Goal: Information Seeking & Learning: Learn about a topic

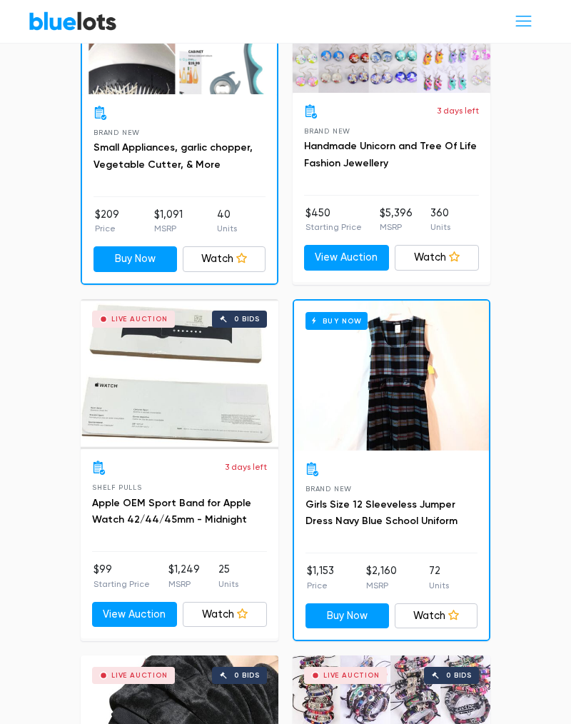
scroll to position [2834, 0]
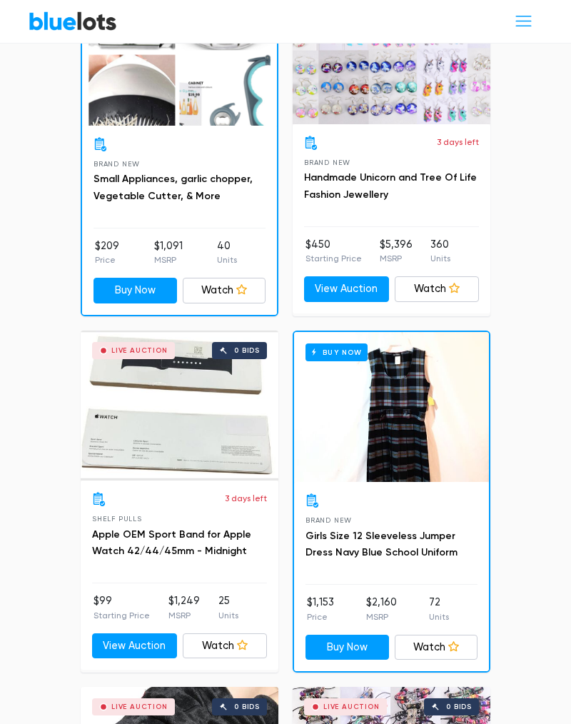
click at [147, 383] on div "Live Auction 0 bids" at bounding box center [180, 406] width 198 height 150
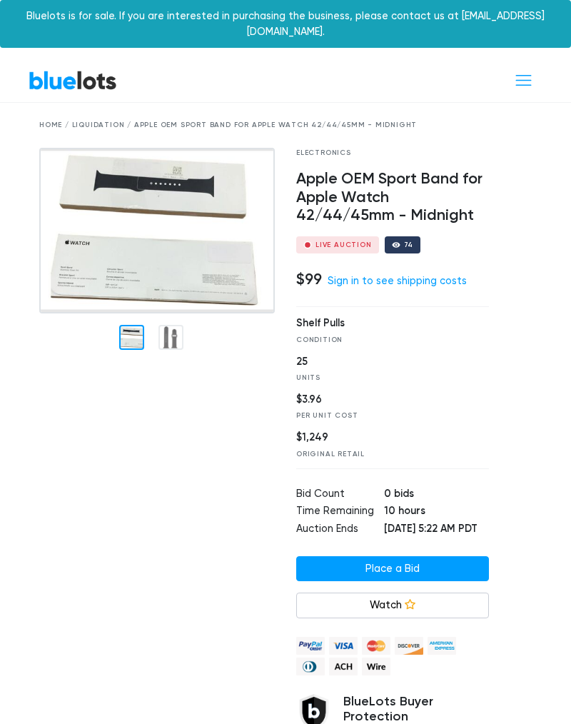
click at [171, 313] on img at bounding box center [157, 231] width 236 height 166
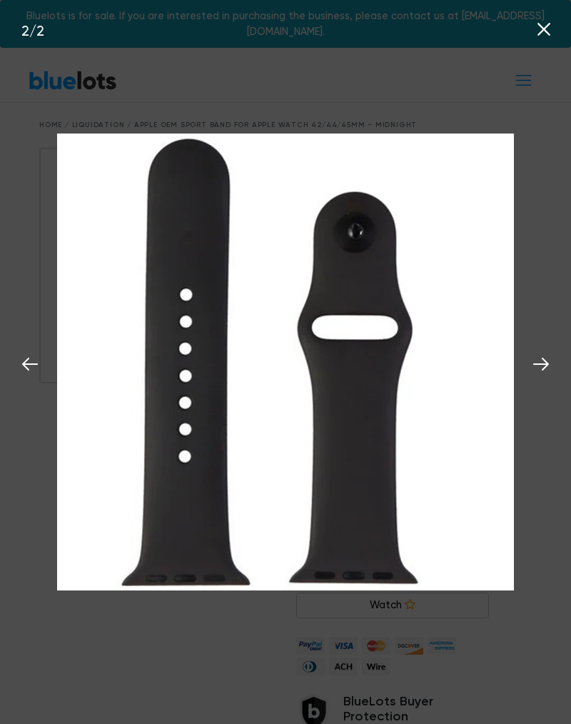
click at [547, 32] on div "Bluelots is for sale. If you are interested in purchasing the business, please …" at bounding box center [285, 24] width 571 height 48
